Goal: Task Accomplishment & Management: Manage account settings

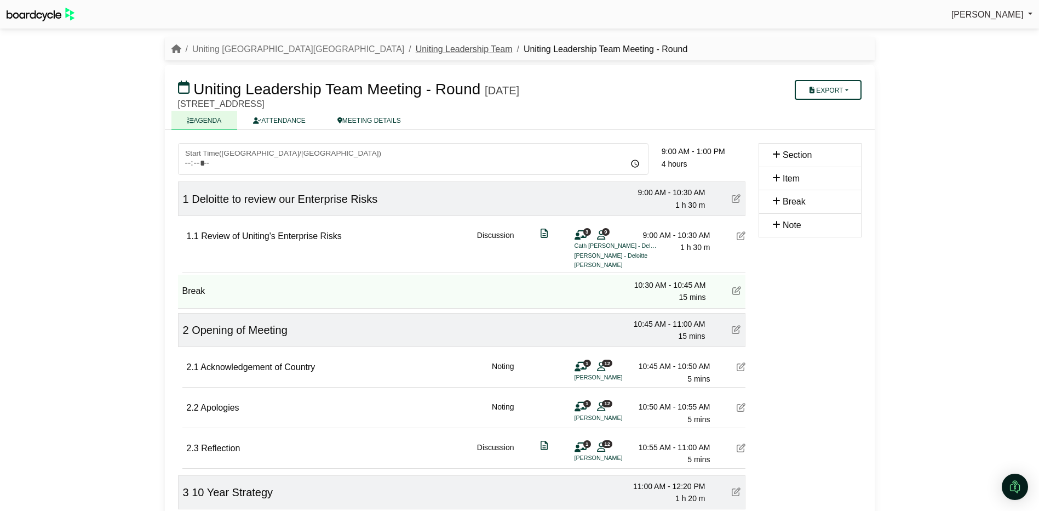
click at [416, 49] on link "Uniting Leadership Team" at bounding box center [464, 48] width 97 height 9
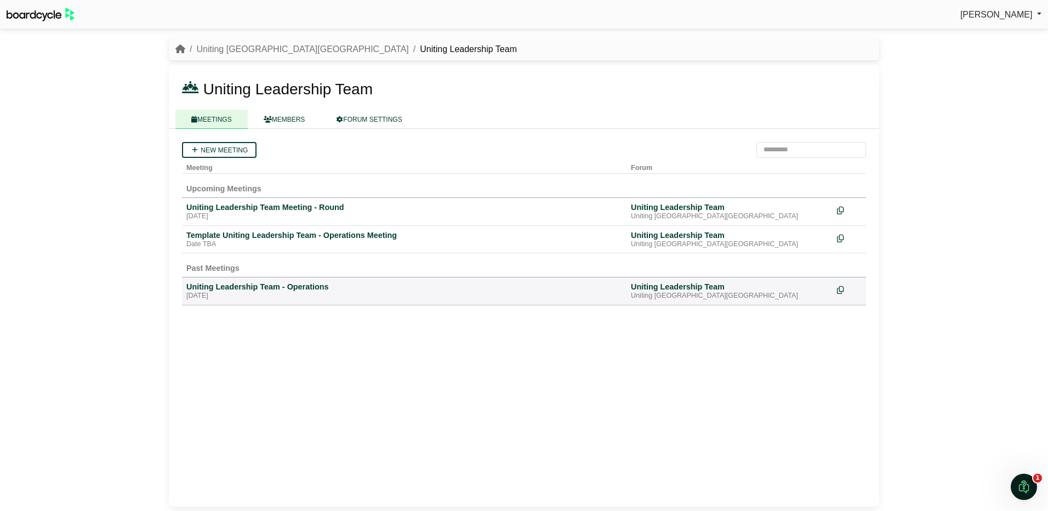
click at [228, 41] on nav "Uniting NSW.ACT Uniting Leadership Team" at bounding box center [524, 49] width 710 height 24
click at [226, 45] on link "Uniting [GEOGRAPHIC_DATA][GEOGRAPHIC_DATA]" at bounding box center [302, 48] width 212 height 9
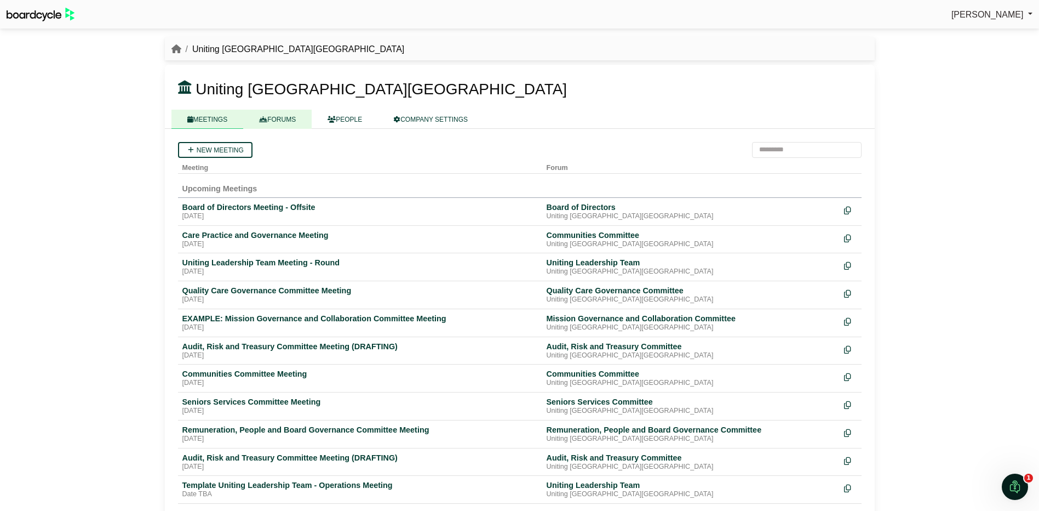
click at [285, 118] on link "FORUMS" at bounding box center [277, 119] width 68 height 19
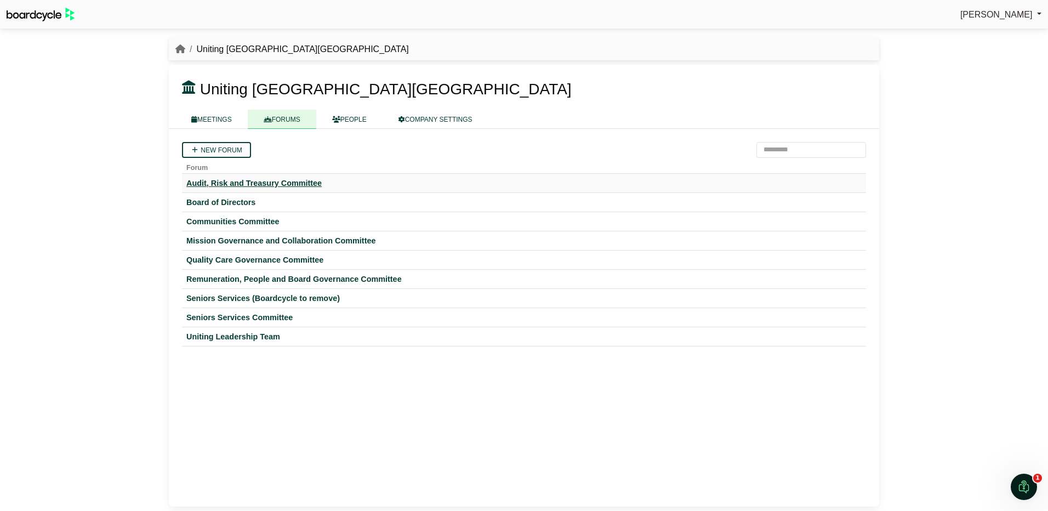
click at [261, 181] on div "Audit, Risk and Treasury Committee" at bounding box center [523, 183] width 675 height 10
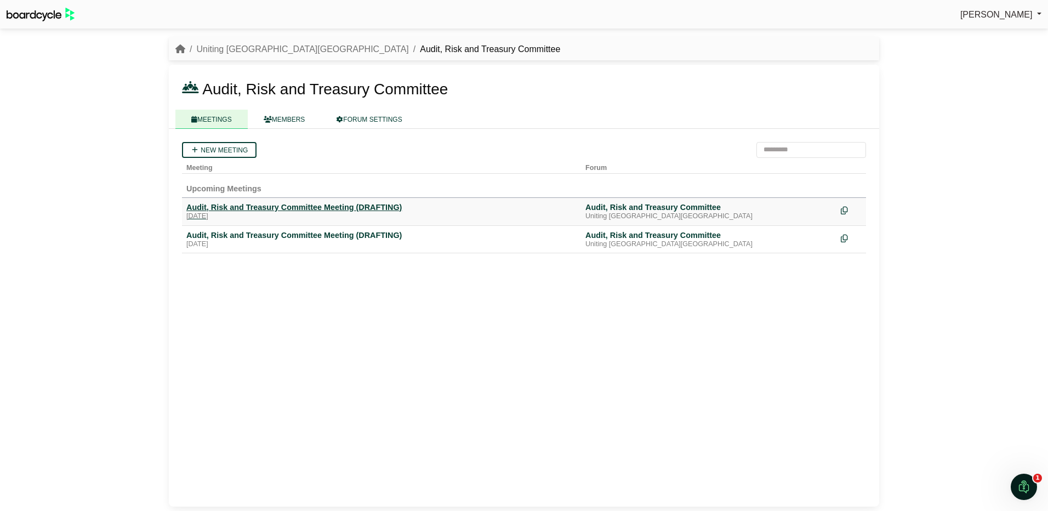
click at [364, 205] on div "Audit, Risk and Treasury Committee Meeting (DRAFTING)" at bounding box center [381, 207] width 390 height 10
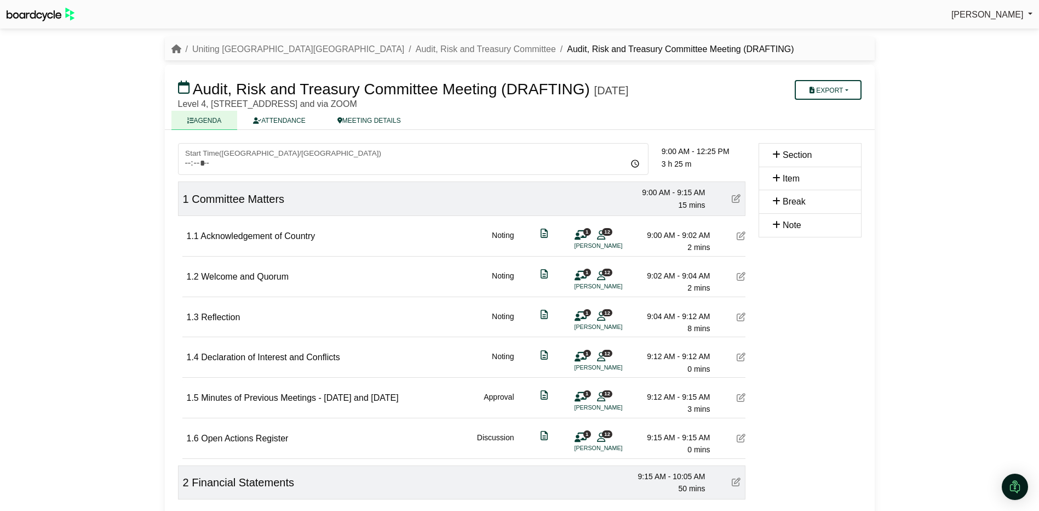
click at [629, 86] on div "[DATE]" at bounding box center [611, 90] width 35 height 13
click at [542, 90] on span "Audit, Risk and Treasury Committee Meeting (DRAFTING)" at bounding box center [391, 89] width 397 height 17
click at [321, 93] on span "Audit, Risk and Treasury Committee Meeting (DRAFTING)" at bounding box center [391, 89] width 397 height 17
click at [377, 91] on span "Audit, Risk and Treasury Committee Meeting (DRAFTING)" at bounding box center [391, 89] width 397 height 17
click at [357, 114] on link "MEETING DETAILS" at bounding box center [369, 120] width 95 height 19
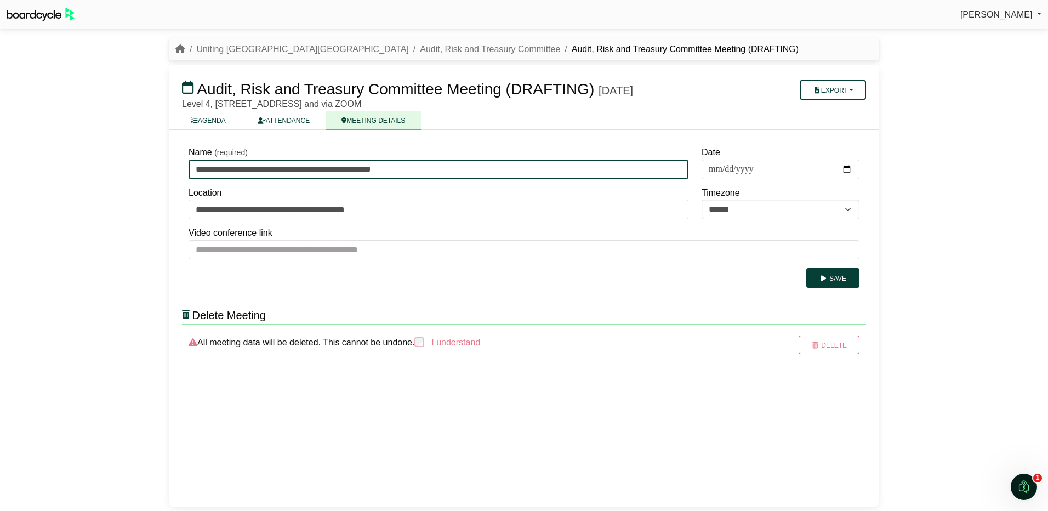
drag, startPoint x: 367, startPoint y: 167, endPoint x: 514, endPoint y: 153, distance: 148.0
click at [512, 163] on input "**********" at bounding box center [438, 169] width 500 height 20
type input "**********"
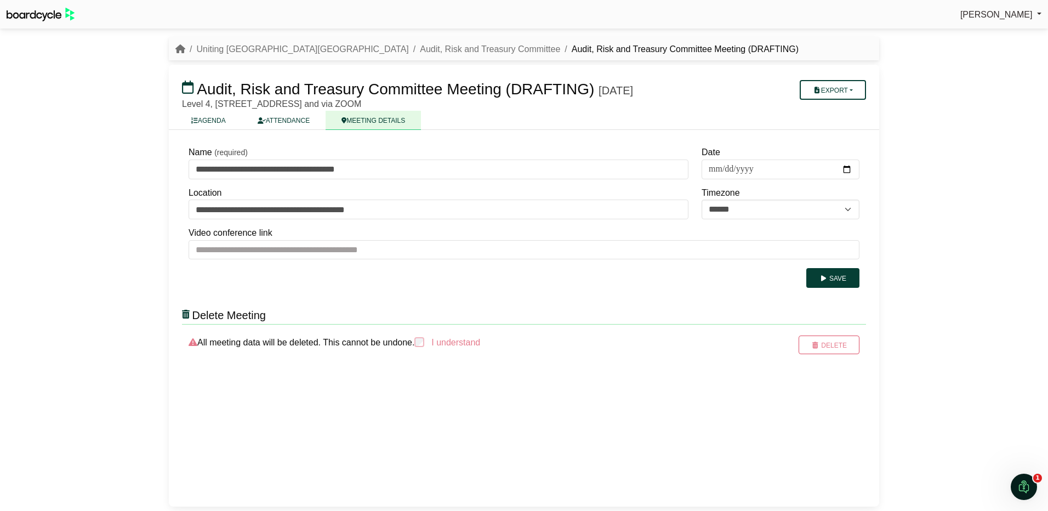
click at [728, 393] on div "**********" at bounding box center [524, 318] width 710 height 376
click at [833, 272] on button "Save" at bounding box center [832, 278] width 53 height 20
click at [837, 277] on button "Save" at bounding box center [832, 278] width 53 height 20
click at [204, 121] on link "AGENDA" at bounding box center [208, 120] width 66 height 19
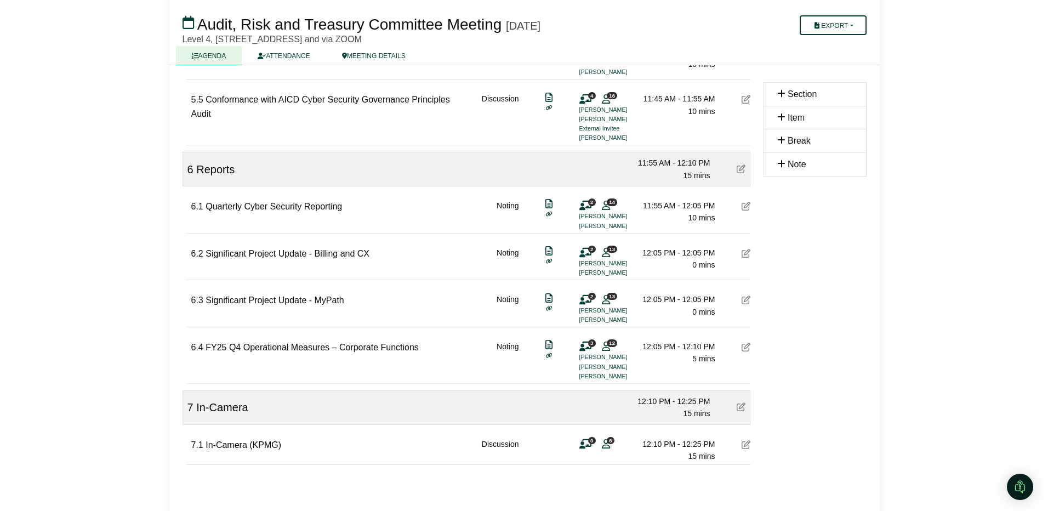
scroll to position [1305, 0]
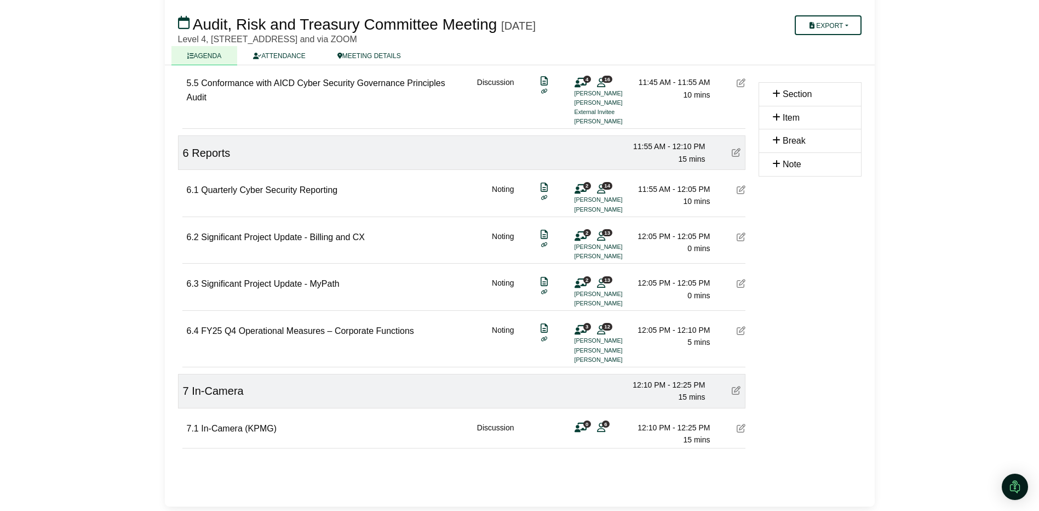
click at [742, 233] on icon at bounding box center [741, 236] width 9 height 9
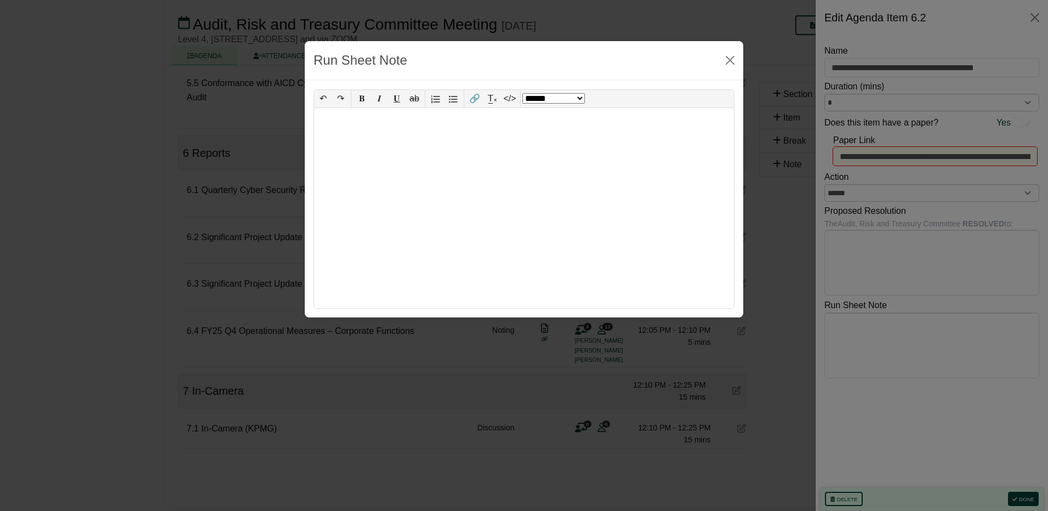
select select "*"
click at [733, 60] on button "Close" at bounding box center [730, 61] width 18 height 18
select select "******"
